Goal: Navigation & Orientation: Find specific page/section

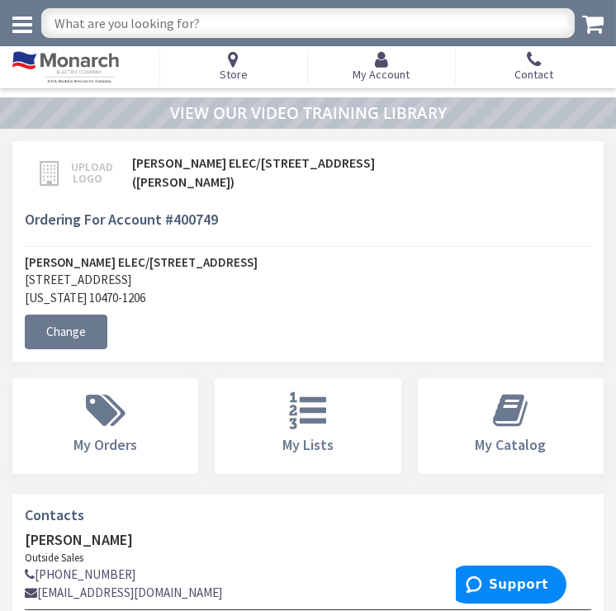
click at [20, 24] on icon at bounding box center [22, 24] width 20 height 23
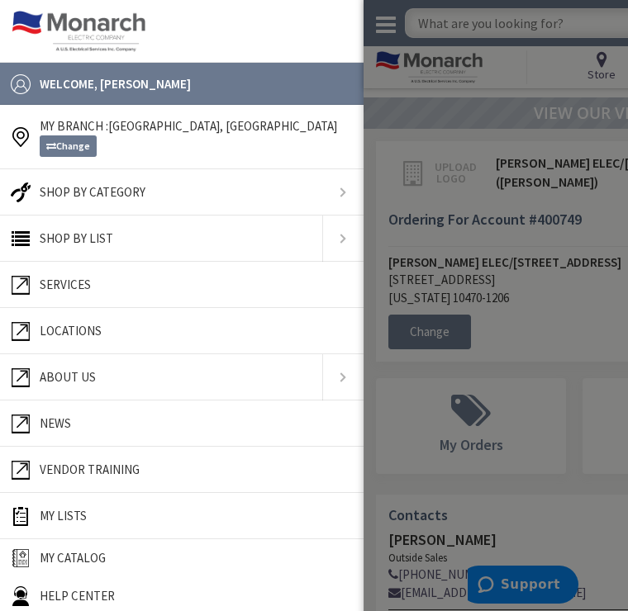
click at [83, 184] on link at bounding box center [181, 192] width 363 height 46
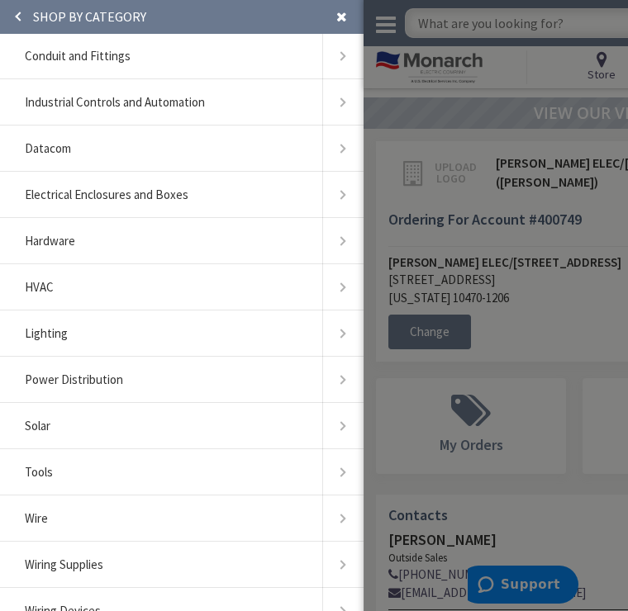
click at [81, 62] on span "Conduit and Fittings" at bounding box center [78, 56] width 106 height 16
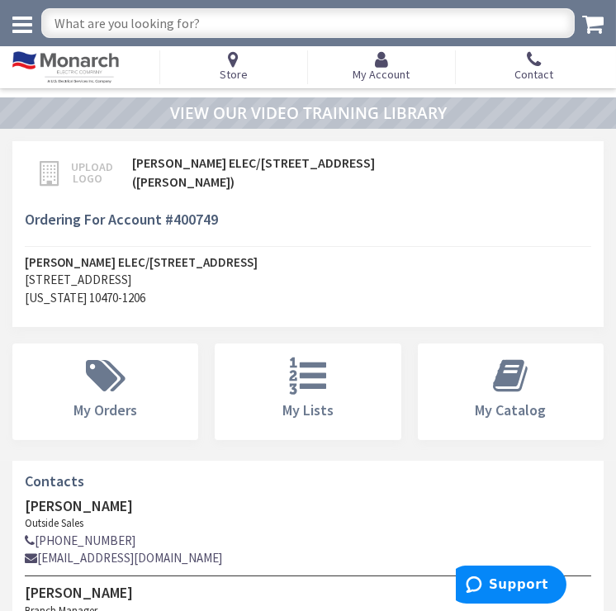
type input "[STREET_ADDRESS]"
